Goal: Task Accomplishment & Management: Manage account settings

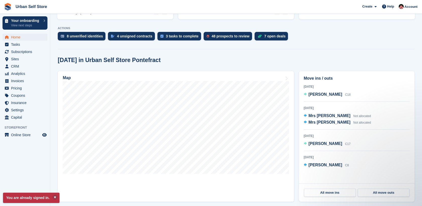
scroll to position [107, 0]
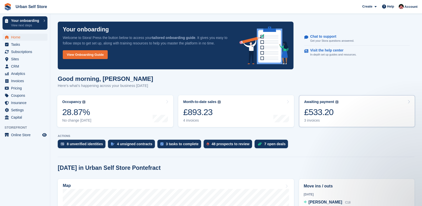
click at [359, 113] on link "Awaiting payment The total outstanding balance on all open invoices. £533.20 3 …" at bounding box center [357, 111] width 116 height 32
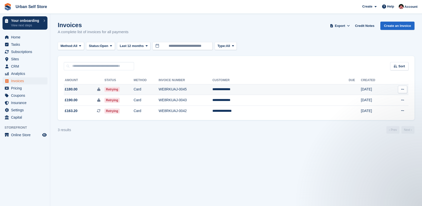
click at [400, 90] on button at bounding box center [402, 90] width 9 height 8
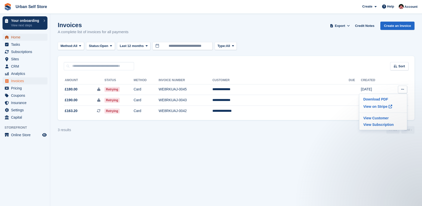
click at [22, 36] on span "Home" at bounding box center [26, 37] width 30 height 7
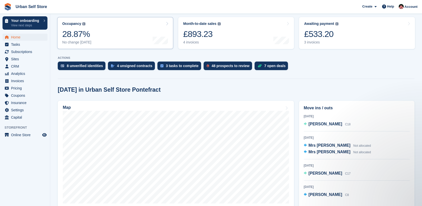
scroll to position [124, 0]
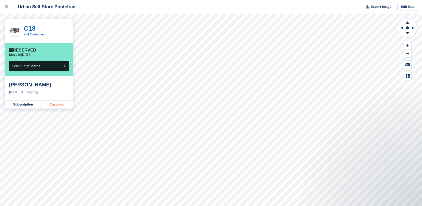
click at [53, 105] on link "Customer" at bounding box center [56, 104] width 31 height 8
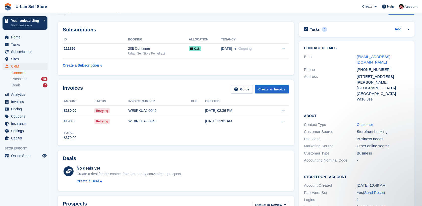
scroll to position [15, 0]
click at [280, 111] on button at bounding box center [282, 111] width 9 height 8
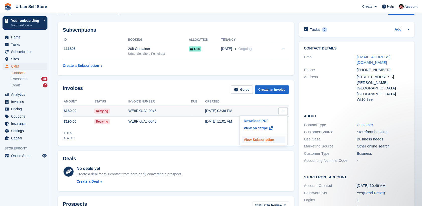
click at [261, 137] on p "View Subscription" at bounding box center [264, 139] width 44 height 7
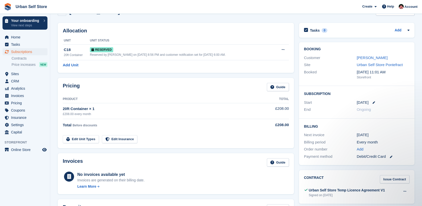
scroll to position [14, 0]
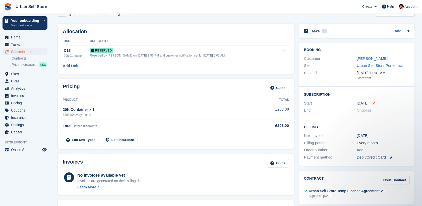
click at [372, 104] on icon at bounding box center [373, 103] width 3 height 3
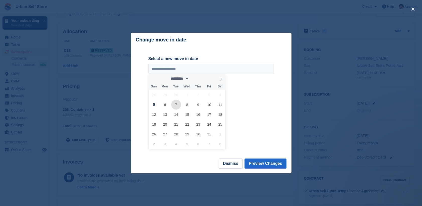
click at [175, 105] on span "7" at bounding box center [176, 105] width 10 height 10
type input "**********"
click at [276, 165] on button "Preview Changes" at bounding box center [265, 163] width 42 height 10
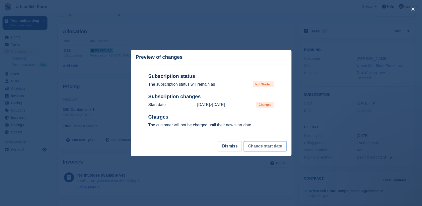
click at [253, 148] on button "Change start date" at bounding box center [265, 146] width 42 height 10
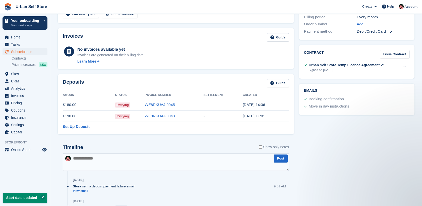
scroll to position [220, 0]
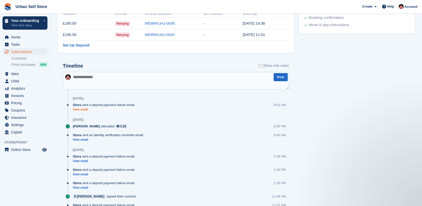
click at [82, 110] on link "View email" at bounding box center [105, 109] width 64 height 4
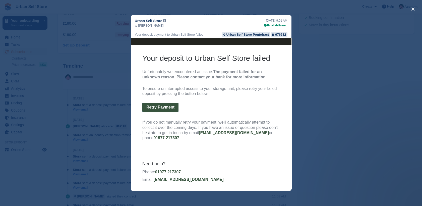
scroll to position [41, 0]
click at [300, 88] on div "close" at bounding box center [211, 103] width 422 height 206
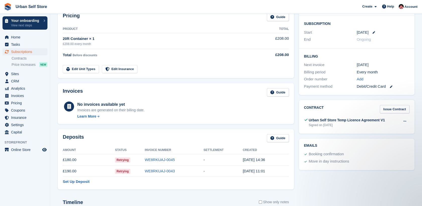
scroll to position [83, 0]
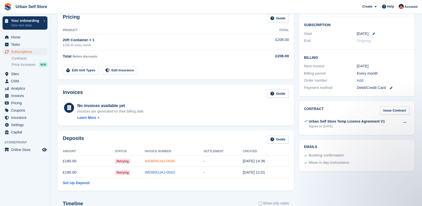
click at [169, 161] on link "WE8RKUAJ-0045" at bounding box center [160, 161] width 30 height 4
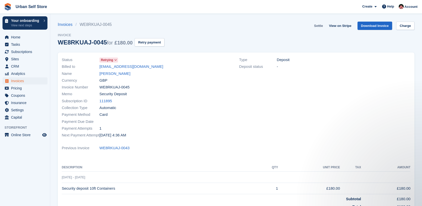
click at [322, 25] on link "Settle" at bounding box center [318, 26] width 13 height 8
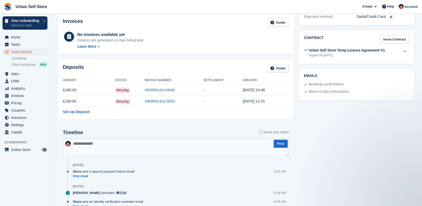
scroll to position [144, 0]
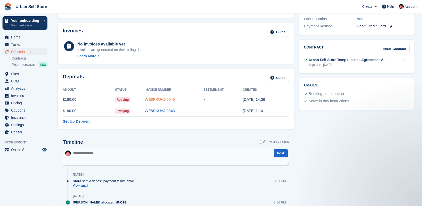
click at [166, 100] on link "WE8RKUAJ-0045" at bounding box center [160, 99] width 30 height 4
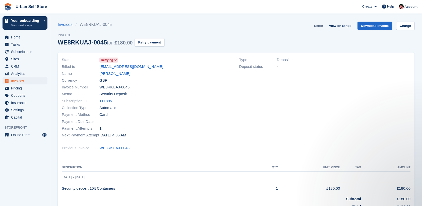
click at [322, 26] on link "Settle" at bounding box center [318, 26] width 13 height 8
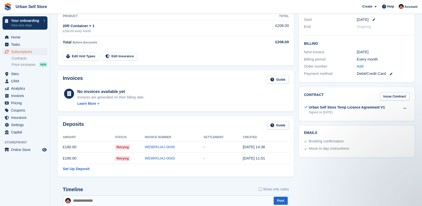
click at [126, 147] on span "Retrying" at bounding box center [122, 146] width 15 height 5
click at [160, 145] on link "WE8RKUAJ-0045" at bounding box center [160, 146] width 30 height 4
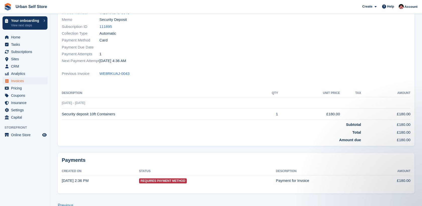
scroll to position [84, 0]
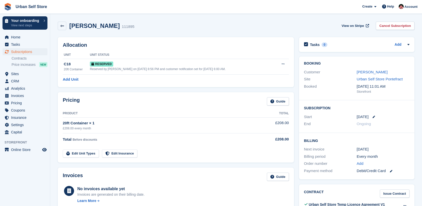
scroll to position [97, 0]
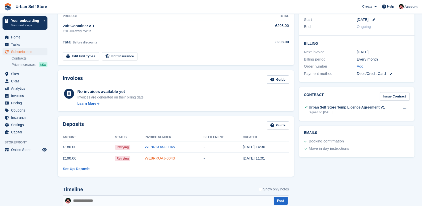
click at [155, 158] on link "WE8RKUAJ-0043" at bounding box center [160, 158] width 30 height 4
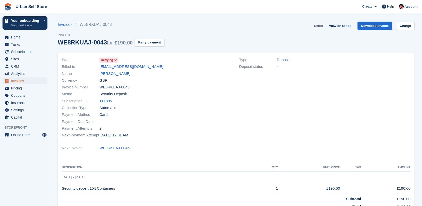
click at [322, 24] on link "Settle" at bounding box center [318, 26] width 13 height 8
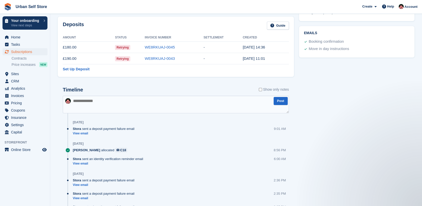
drag, startPoint x: 159, startPoint y: 59, endPoint x: 101, endPoint y: 58, distance: 58.2
click at [101, 58] on td "£190.00" at bounding box center [89, 58] width 52 height 11
click at [93, 57] on td "£190.00" at bounding box center [89, 58] width 52 height 11
drag, startPoint x: 227, startPoint y: 57, endPoint x: 417, endPoint y: 118, distance: 200.4
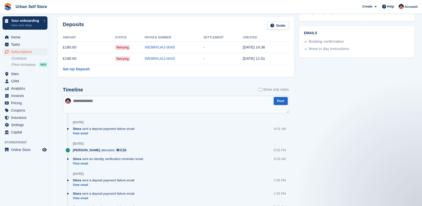
click at [417, 118] on section "farhad mahmood 111895 View on Stripe Cancel Subscription Allocation Unit Unit S…" at bounding box center [235, 45] width 371 height 485
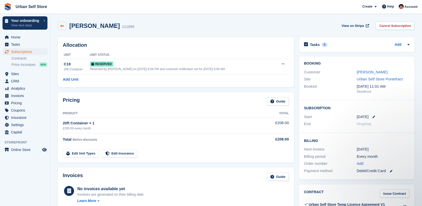
click at [63, 23] on link at bounding box center [62, 26] width 9 height 9
click at [63, 27] on icon at bounding box center [62, 26] width 4 height 4
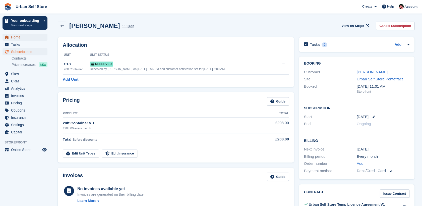
click at [19, 37] on span "Home" at bounding box center [26, 37] width 30 height 7
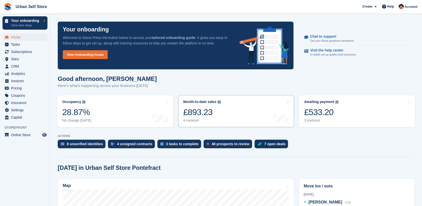
click at [239, 113] on link "Month-to-date sales The sum of all finalised invoices generated this month to d…" at bounding box center [236, 111] width 116 height 32
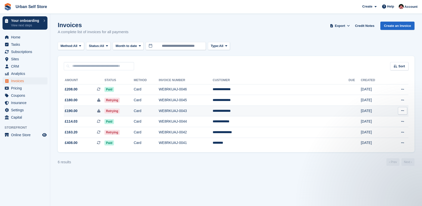
click at [404, 111] on button at bounding box center [402, 111] width 9 height 8
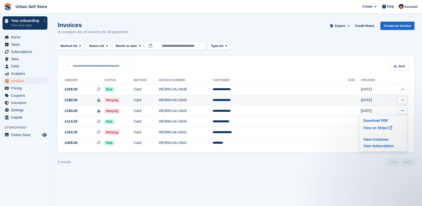
click at [401, 103] on button at bounding box center [402, 100] width 9 height 8
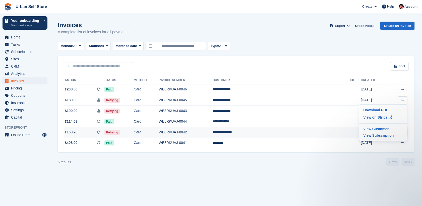
drag, startPoint x: 184, startPoint y: 135, endPoint x: 165, endPoint y: 132, distance: 18.5
click at [159, 132] on td "Card" at bounding box center [146, 132] width 25 height 11
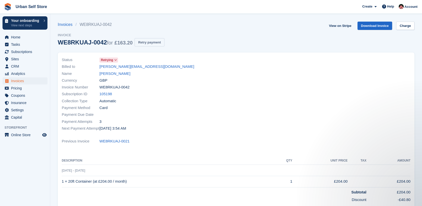
click at [148, 41] on button "Retry payment" at bounding box center [149, 42] width 30 height 8
click at [17, 50] on span "Subscriptions" at bounding box center [26, 51] width 30 height 7
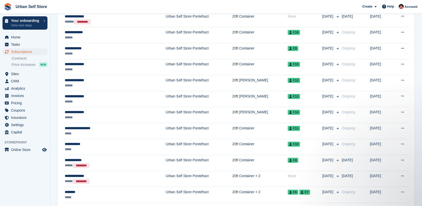
scroll to position [223, 0]
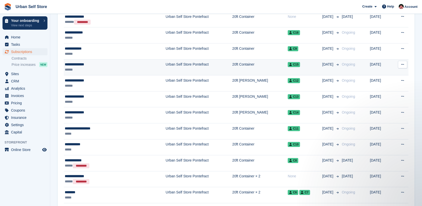
click at [98, 69] on div "******" at bounding box center [97, 69] width 65 height 5
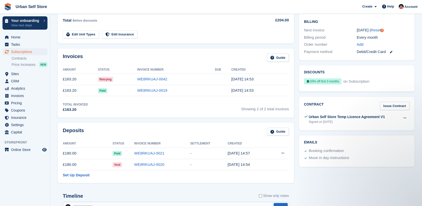
scroll to position [119, 0]
click at [397, 105] on link "Issue Contract" at bounding box center [394, 106] width 30 height 8
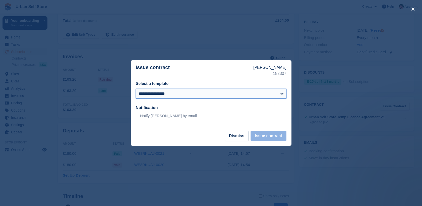
click at [242, 97] on select "**********" at bounding box center [211, 94] width 150 height 10
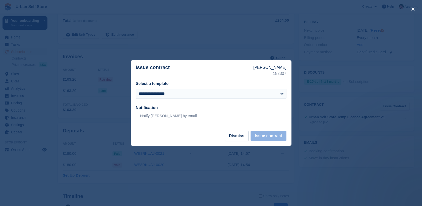
click at [351, 91] on div at bounding box center [211, 103] width 422 height 206
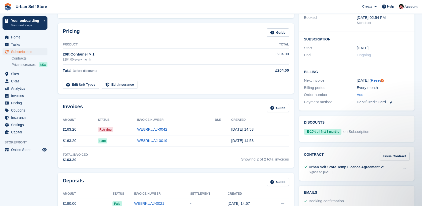
scroll to position [59, 0]
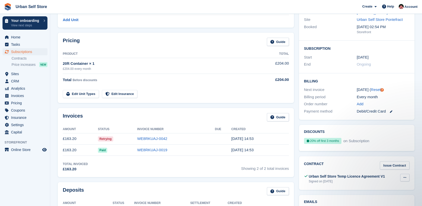
click at [407, 177] on button at bounding box center [404, 178] width 9 height 8
click at [374, 187] on p "View" at bounding box center [385, 187] width 44 height 7
